Goal: Information Seeking & Learning: Learn about a topic

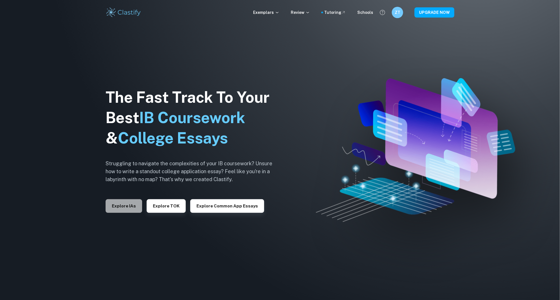
click at [129, 208] on button "Explore IAs" at bounding box center [124, 206] width 37 height 14
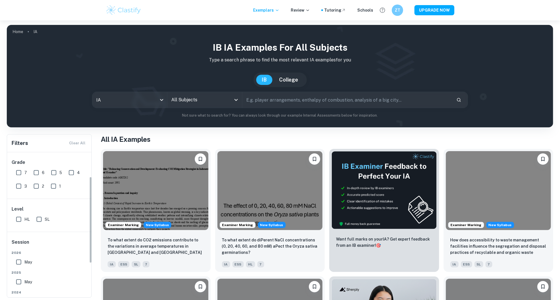
scroll to position [54, 0]
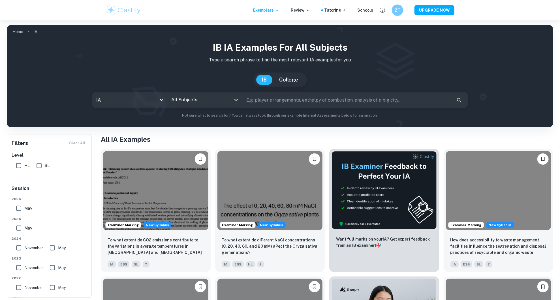
click at [18, 165] on input "HL" at bounding box center [18, 165] width 11 height 11
checkbox input "true"
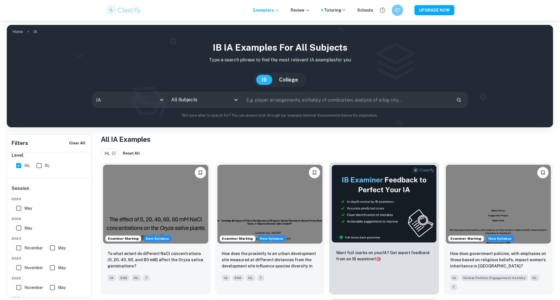
click at [187, 107] on div "All Subjects" at bounding box center [204, 100] width 75 height 16
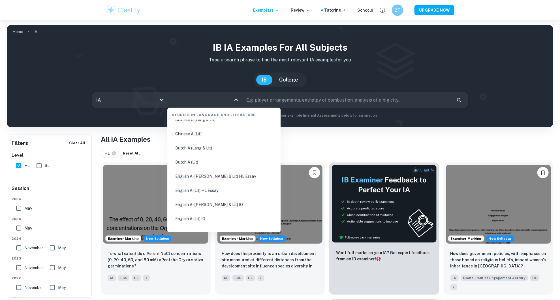
scroll to position [37, 0]
click at [197, 175] on li "English A ([PERSON_NAME] & Lit) HL Essay" at bounding box center [224, 176] width 109 height 13
type input "English A ([PERSON_NAME] & Lit) HL Essay"
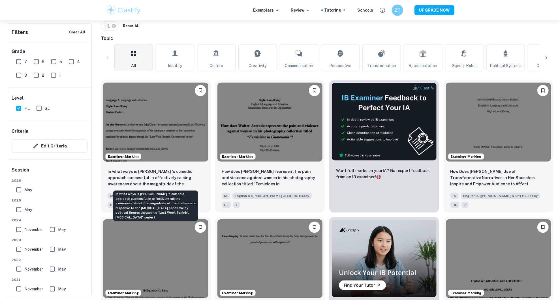
scroll to position [128, 0]
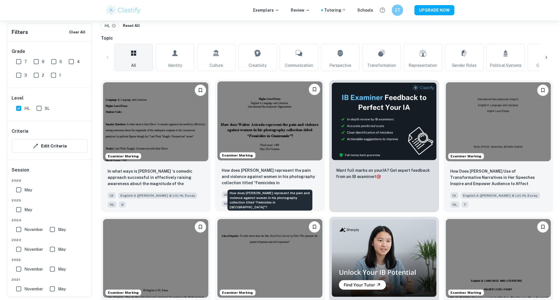
click at [298, 170] on p "How does [PERSON_NAME] represent the pain and violence against women in his pho…" at bounding box center [270, 176] width 96 height 19
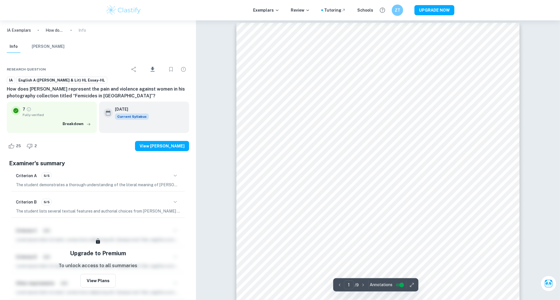
scroll to position [2, 0]
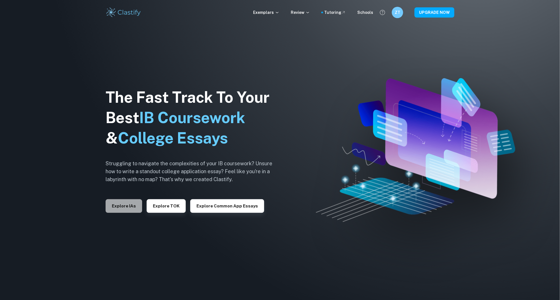
click at [127, 207] on button "Explore IAs" at bounding box center [124, 206] width 37 height 14
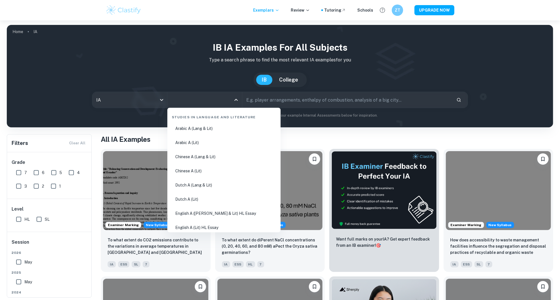
click at [188, 95] on input "All Subjects" at bounding box center [200, 100] width 61 height 11
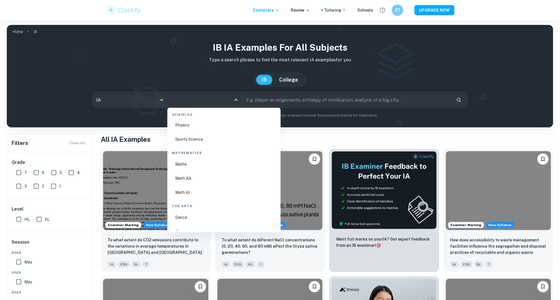
scroll to position [929, 0]
click at [190, 206] on li "Math AI" at bounding box center [224, 205] width 109 height 13
type input "Math AI"
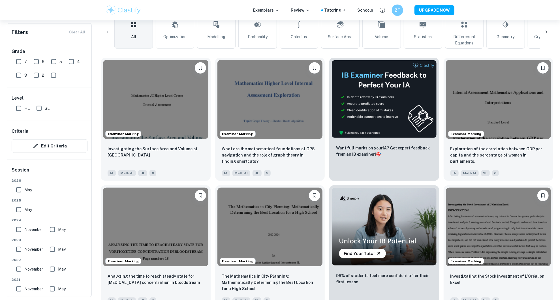
scroll to position [103, 0]
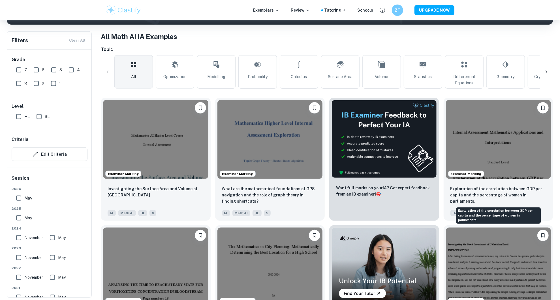
drag, startPoint x: 513, startPoint y: 193, endPoint x: 435, endPoint y: 224, distance: 84.0
click at [435, 224] on div "96% of students feel more confident after their first lesson" at bounding box center [382, 285] width 114 height 128
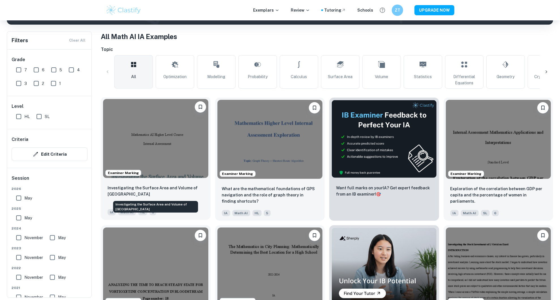
click at [173, 186] on p "Investigating the Surface Area and Volume of [GEOGRAPHIC_DATA]" at bounding box center [156, 191] width 96 height 12
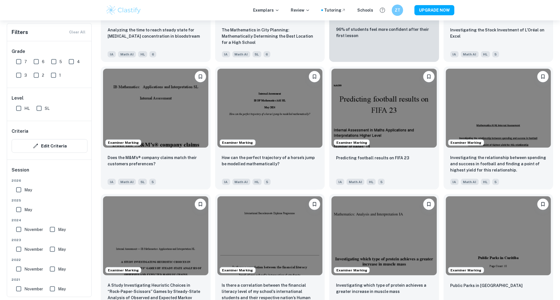
scroll to position [390, 0]
